Goal: Find specific page/section: Find specific page/section

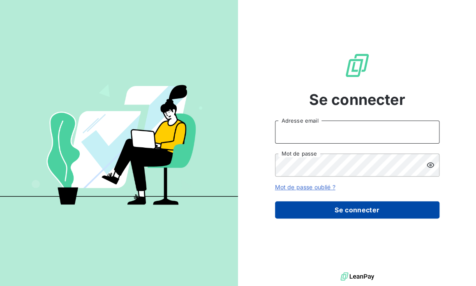
type input "[EMAIL_ADDRESS][DOMAIN_NAME]"
click at [338, 215] on button "Se connecter" at bounding box center [357, 209] width 165 height 17
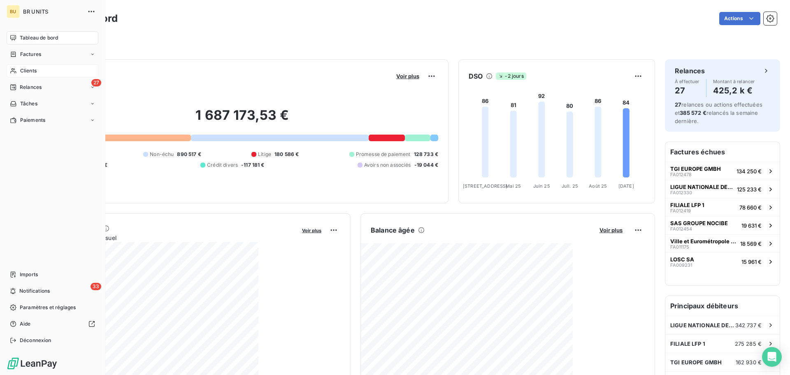
click at [31, 70] on span "Clients" at bounding box center [28, 70] width 16 height 7
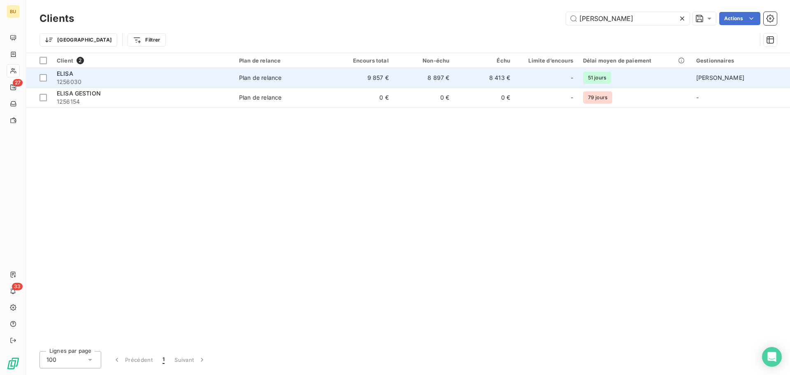
type input "[PERSON_NAME]"
click at [62, 72] on span "ELISA" at bounding box center [65, 73] width 16 height 7
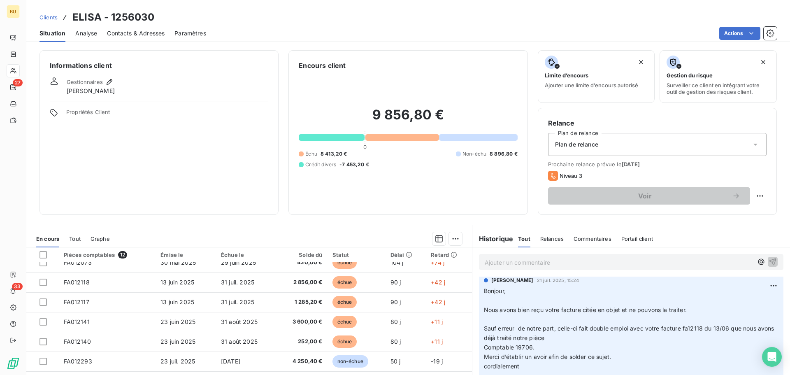
scroll to position [5, 0]
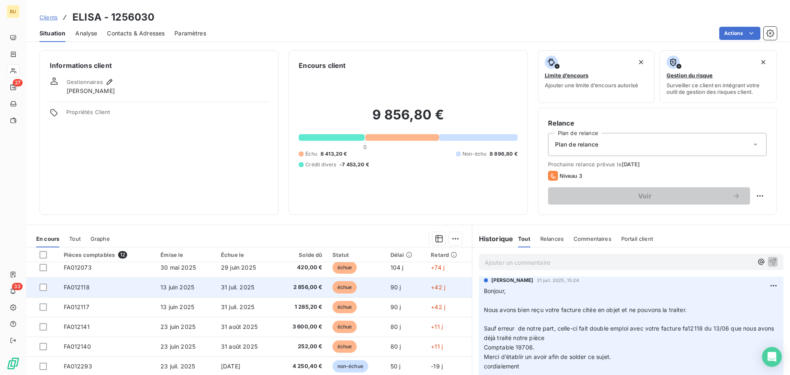
click at [80, 286] on span "FA012118" at bounding box center [77, 286] width 26 height 7
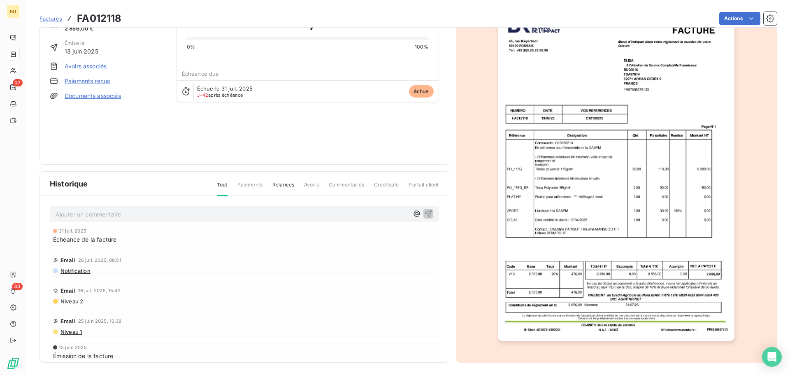
scroll to position [49, 0]
click at [51, 17] on span "Factures" at bounding box center [50, 18] width 23 height 7
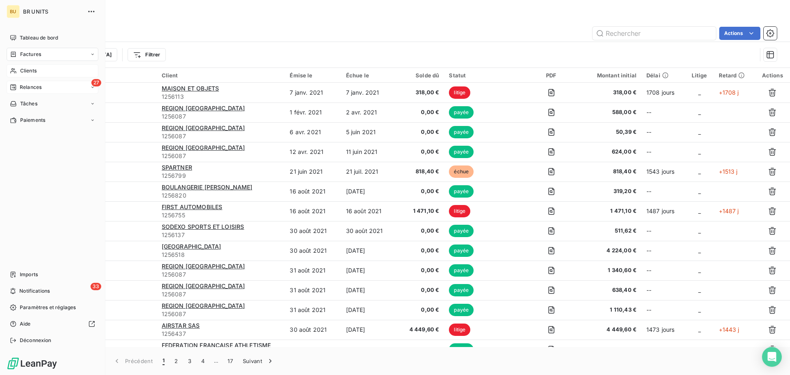
click at [53, 88] on div "27 Relances" at bounding box center [53, 87] width 92 height 13
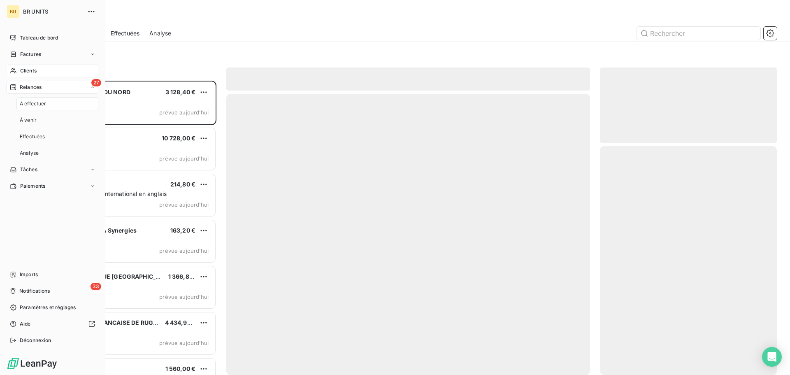
scroll to position [288, 171]
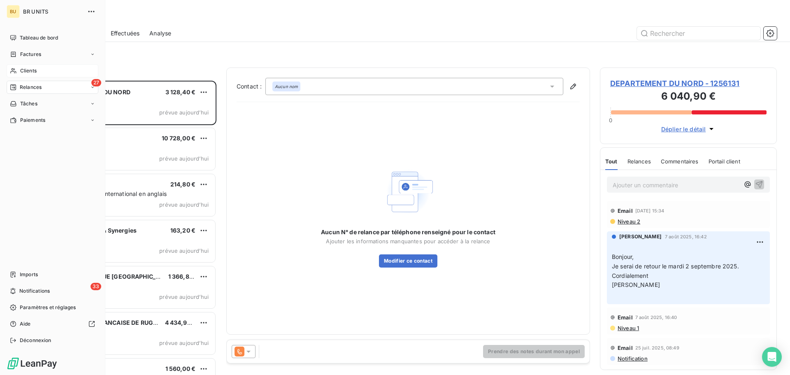
click at [39, 90] on span "Relances" at bounding box center [31, 87] width 22 height 7
